Goal: Transaction & Acquisition: Purchase product/service

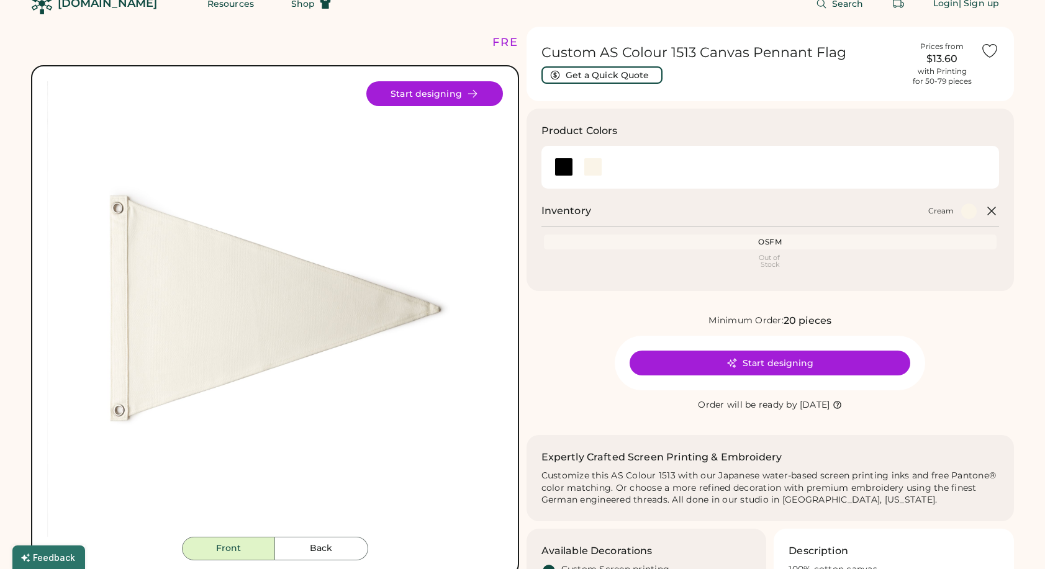
scroll to position [23, 0]
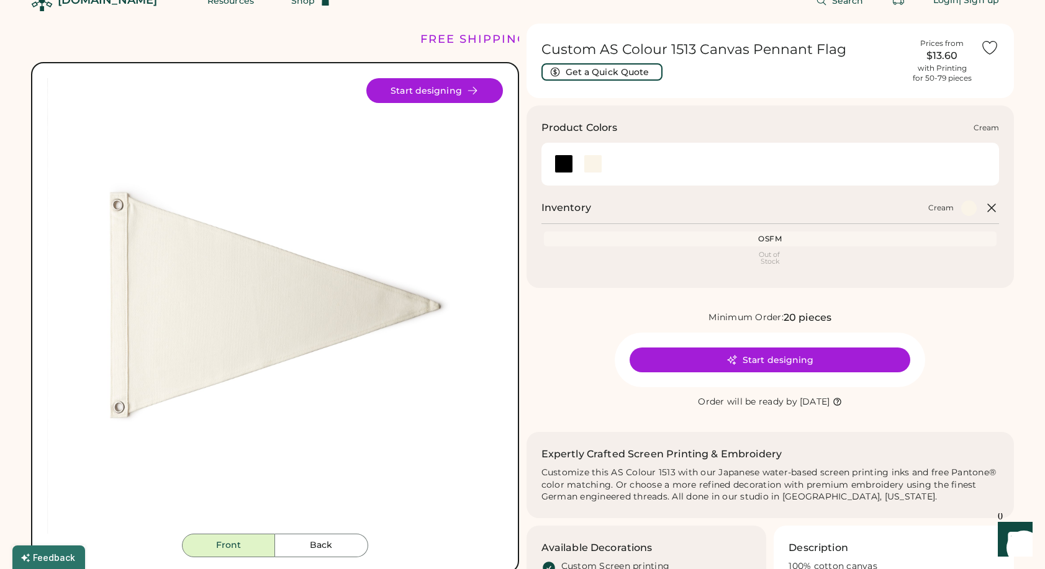
click at [589, 163] on div at bounding box center [593, 164] width 19 height 19
click at [782, 236] on div "OSFM" at bounding box center [770, 239] width 448 height 10
click at [782, 254] on div "Out of Stock" at bounding box center [770, 258] width 448 height 14
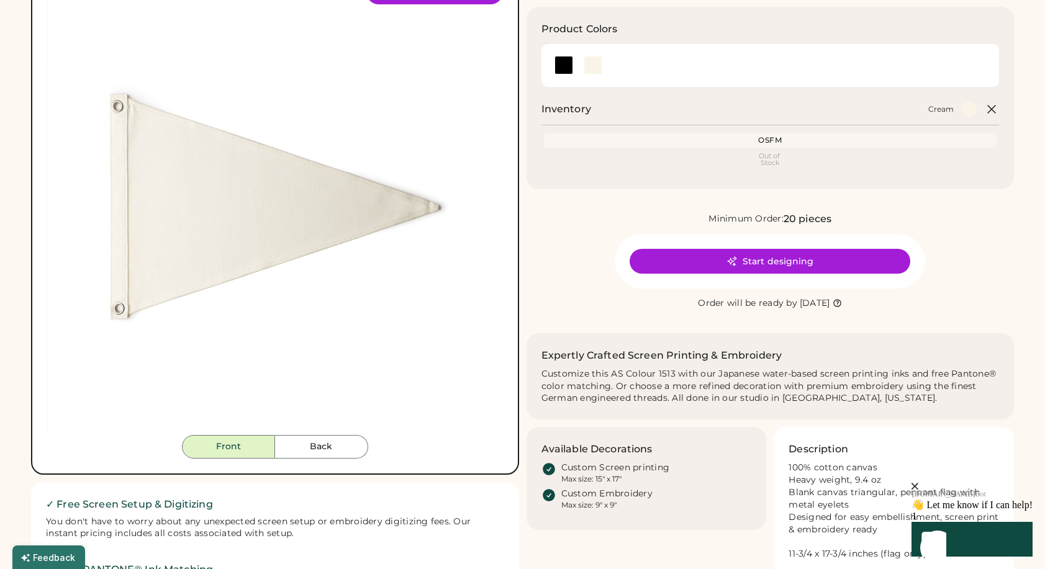
scroll to position [122, 0]
click at [324, 459] on div "Front Back Start designing" at bounding box center [275, 219] width 488 height 512
click at [320, 447] on button "Back" at bounding box center [321, 447] width 93 height 24
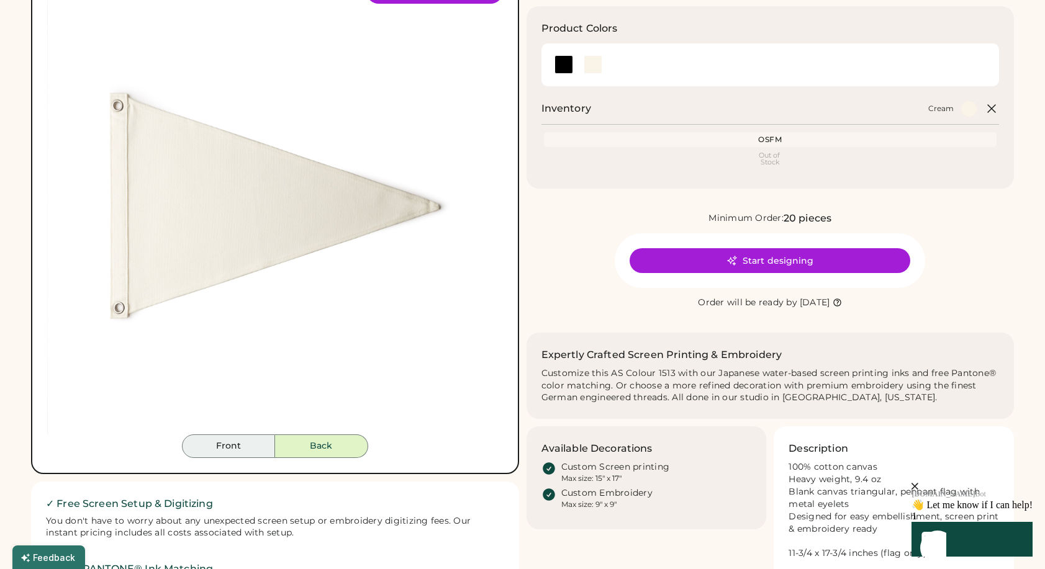
click at [238, 449] on button "Front" at bounding box center [228, 447] width 93 height 24
click at [323, 450] on button "Back" at bounding box center [321, 447] width 93 height 24
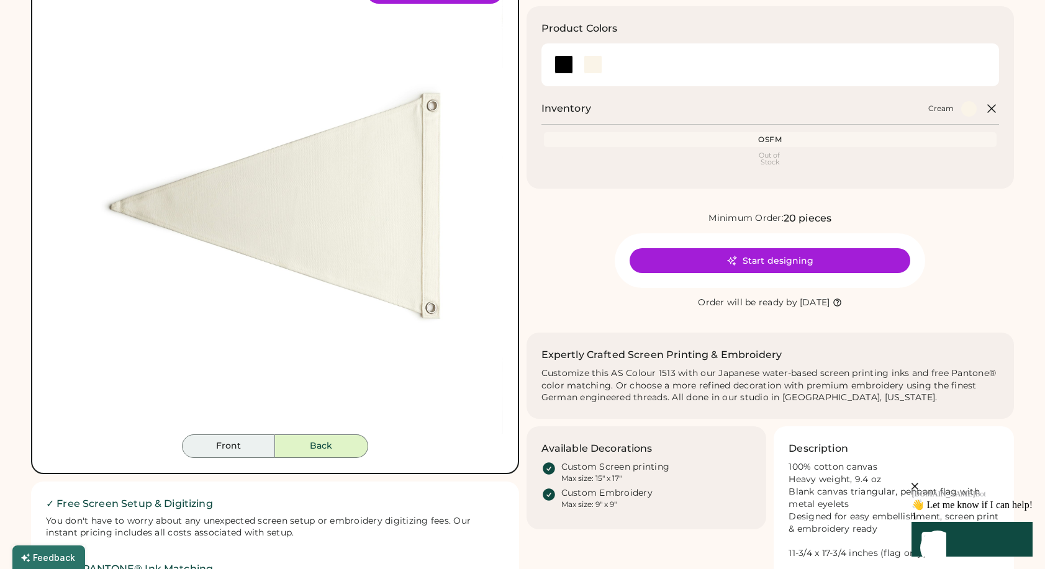
click at [260, 448] on button "Front" at bounding box center [228, 447] width 93 height 24
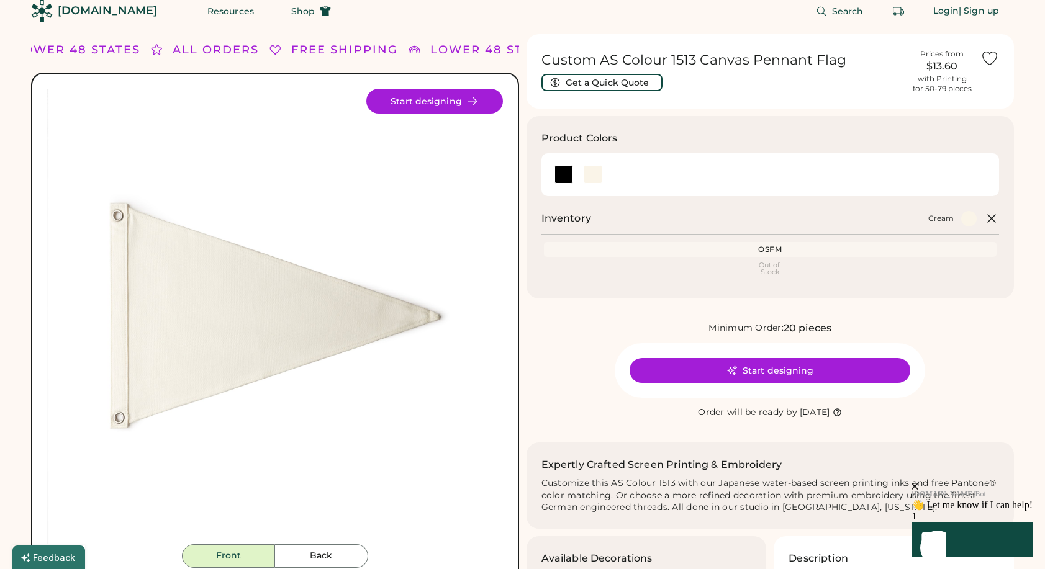
scroll to position [9, 0]
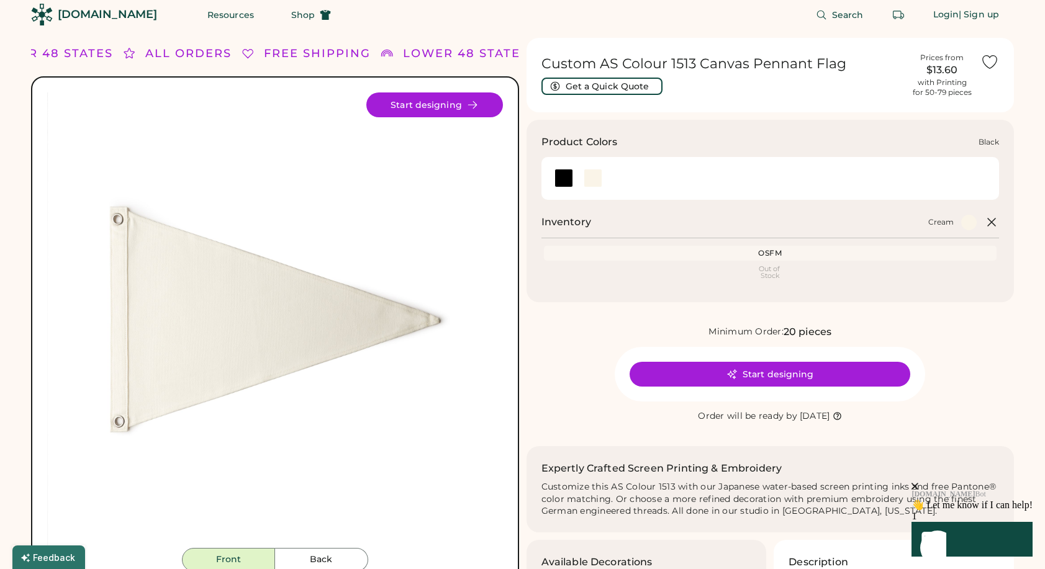
click at [568, 180] on div at bounding box center [563, 178] width 19 height 19
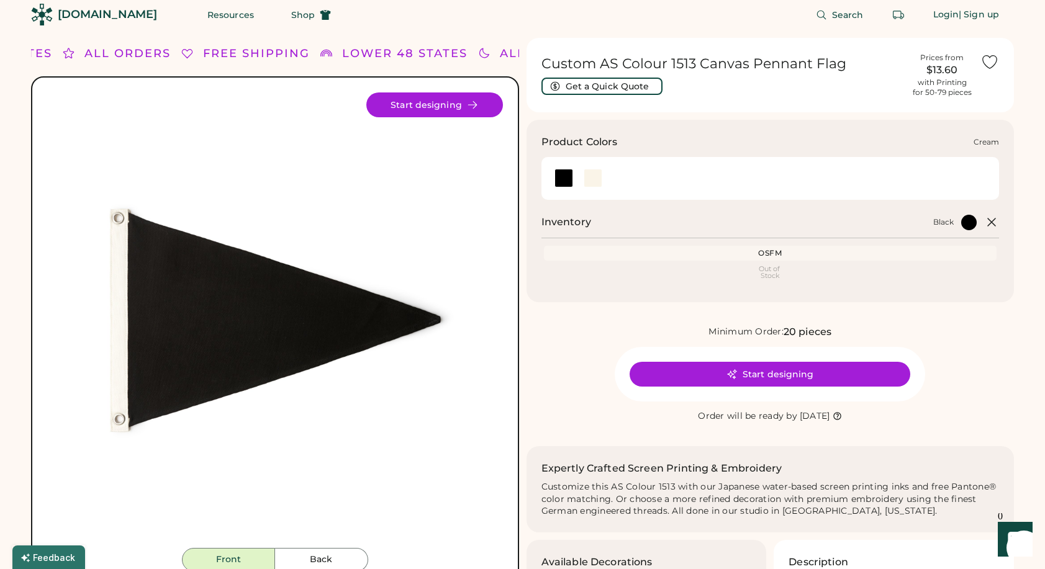
click at [592, 180] on div at bounding box center [593, 178] width 19 height 19
